Goal: Task Accomplishment & Management: Use online tool/utility

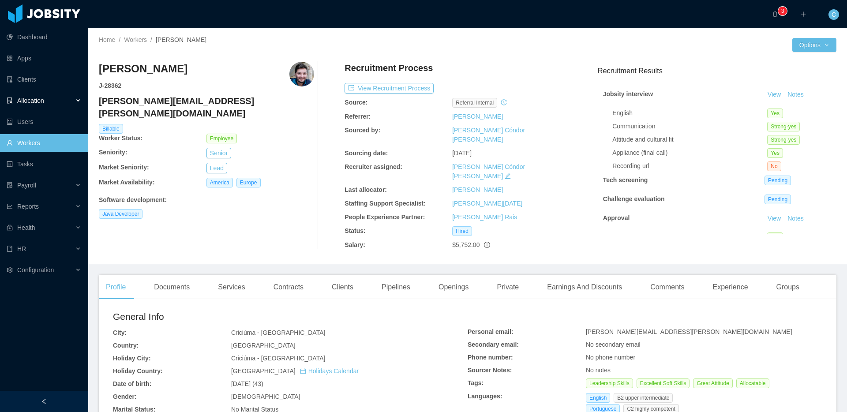
click at [61, 105] on div "Allocation" at bounding box center [44, 101] width 88 height 18
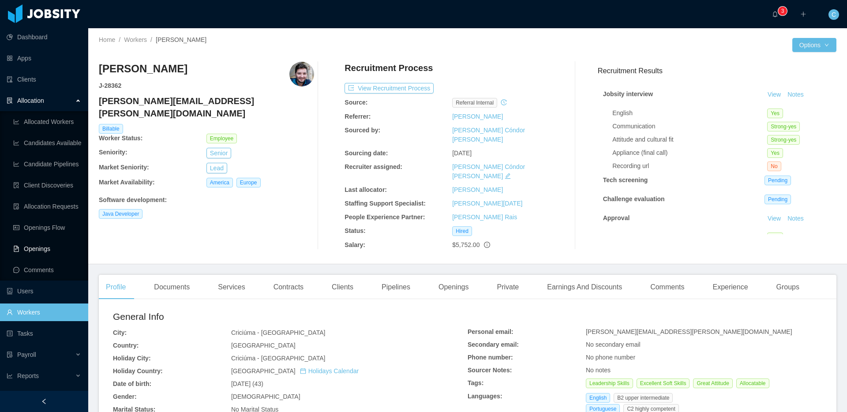
click at [52, 252] on link "Openings" at bounding box center [47, 249] width 68 height 18
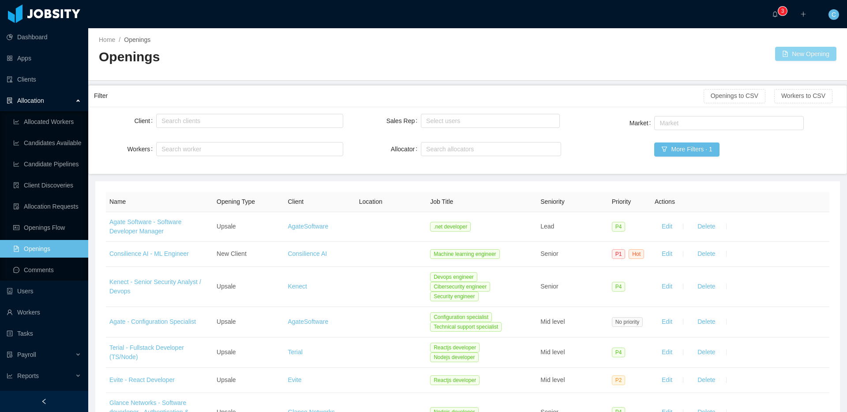
click at [814, 60] on button "New Opening" at bounding box center [805, 54] width 61 height 14
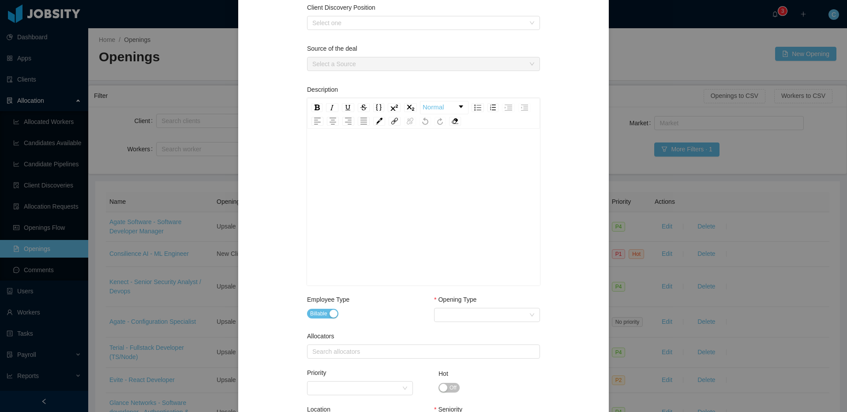
scroll to position [162, 0]
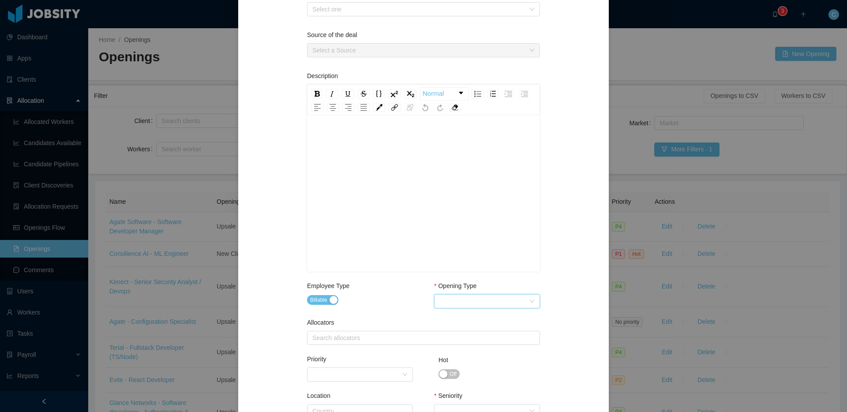
click at [459, 299] on div "Select Opening Type" at bounding box center [484, 301] width 90 height 13
click at [571, 283] on div "**********" at bounding box center [423, 251] width 349 height 736
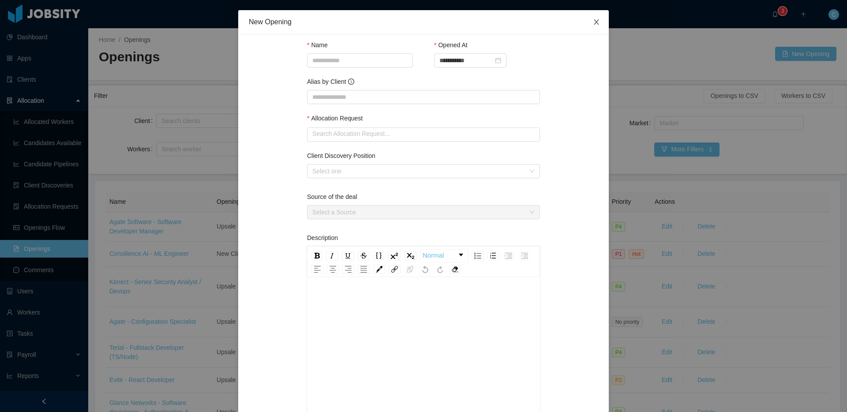
click at [597, 23] on icon "icon: close" at bounding box center [596, 21] width 5 height 5
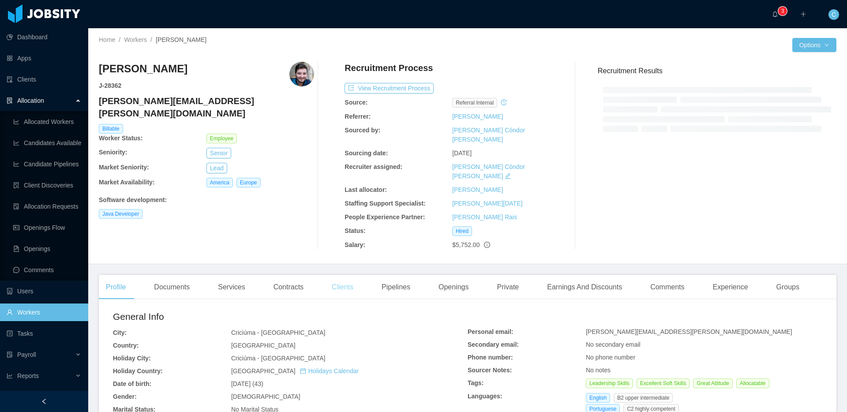
click at [345, 275] on div "Clients" at bounding box center [343, 287] width 36 height 25
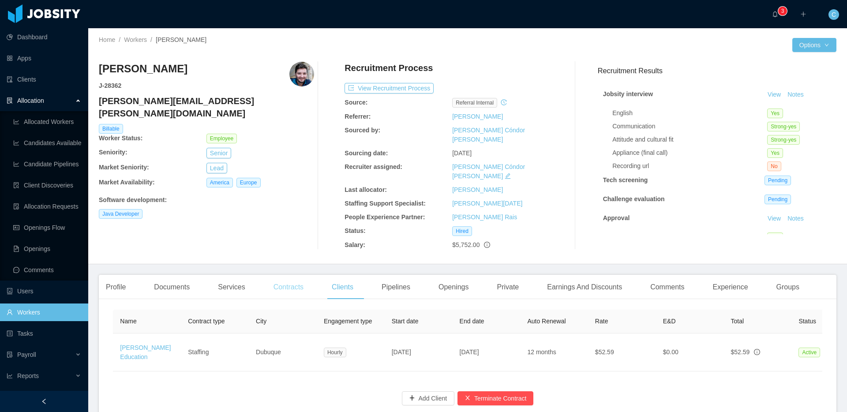
click at [291, 275] on div "Contracts" at bounding box center [289, 287] width 44 height 25
